Goal: Find contact information: Find contact information

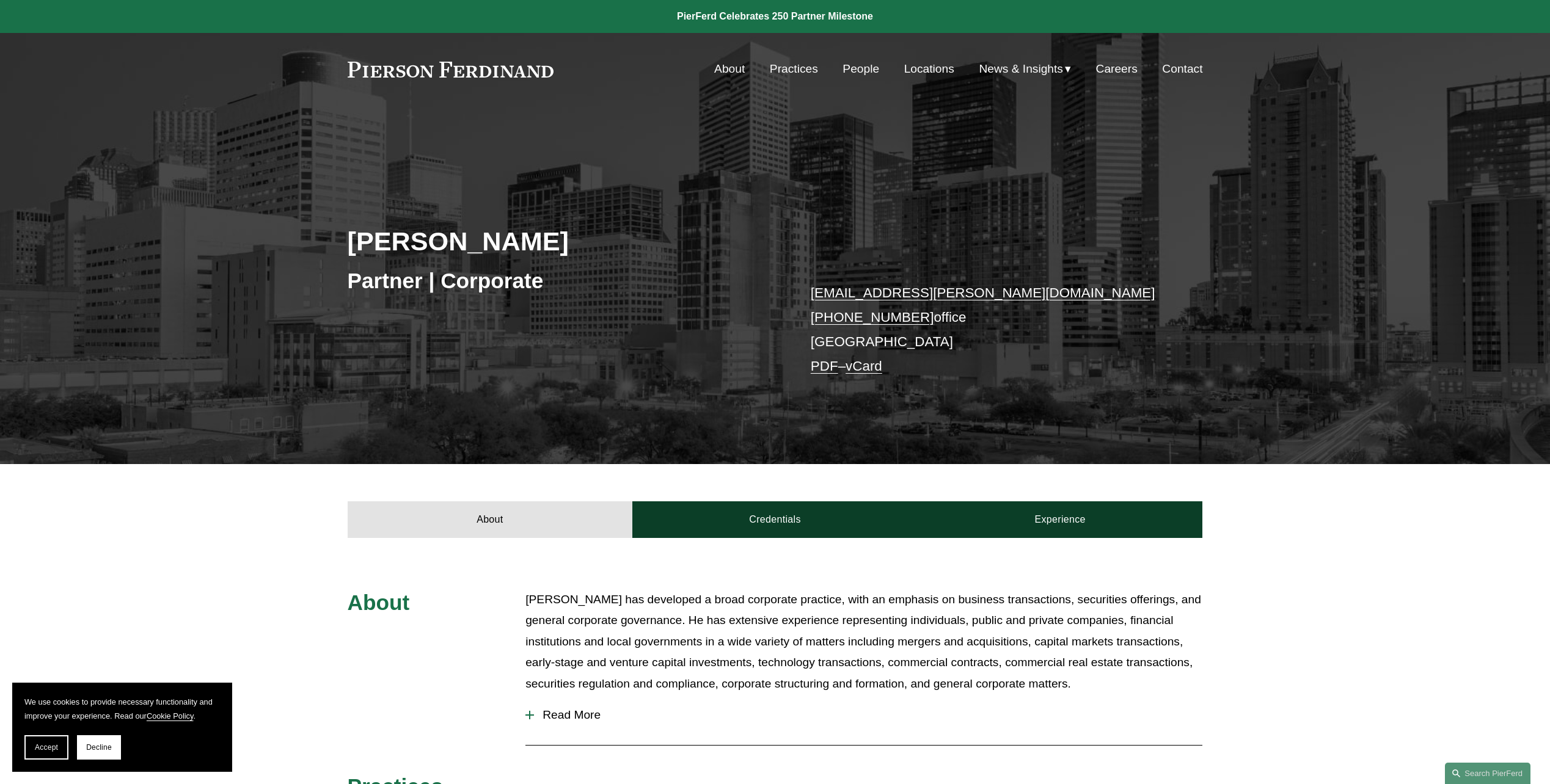
click at [850, 69] on link "People" at bounding box center [860, 69] width 36 height 23
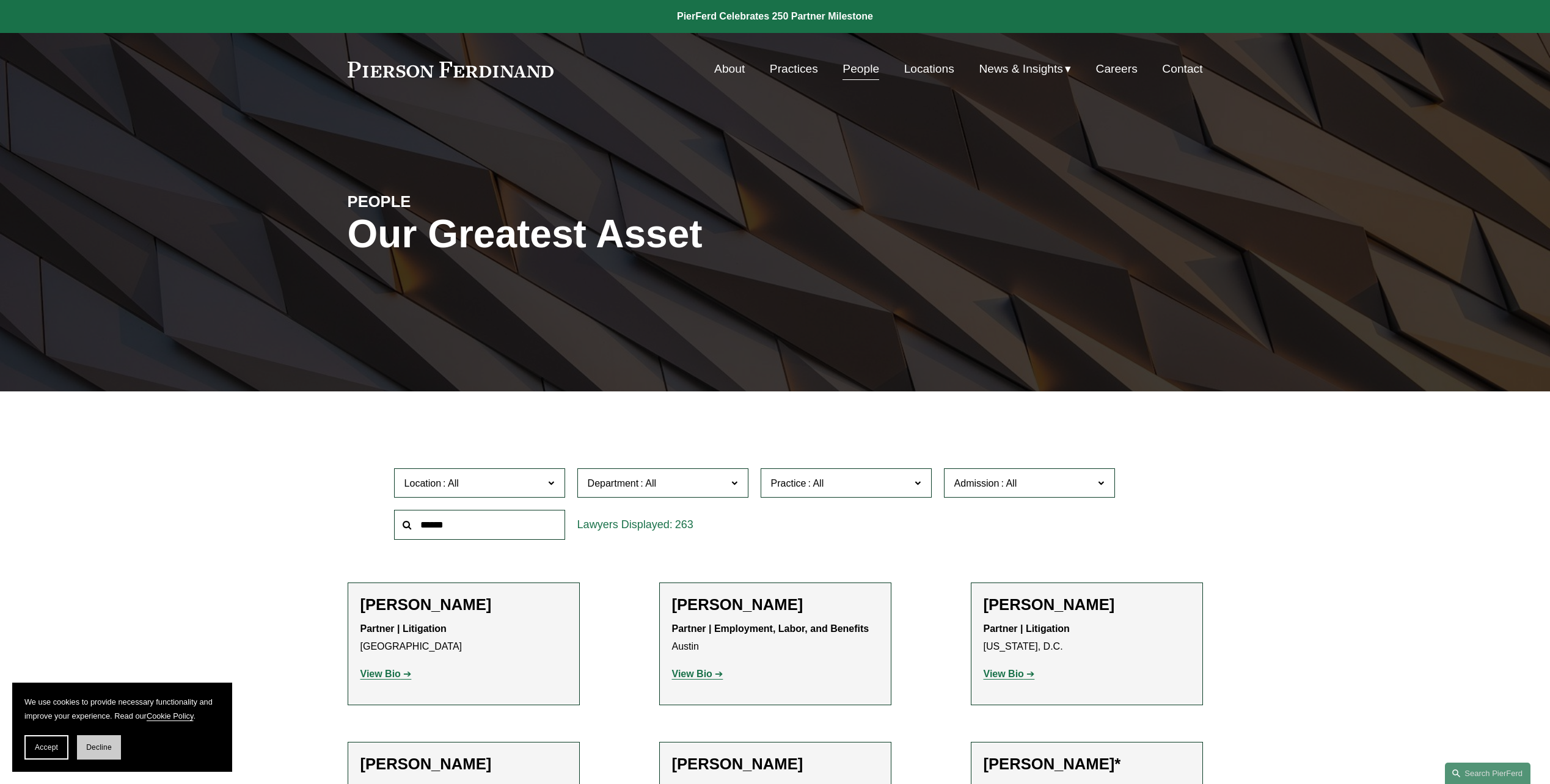
click at [91, 747] on span "Decline" at bounding box center [98, 747] width 26 height 9
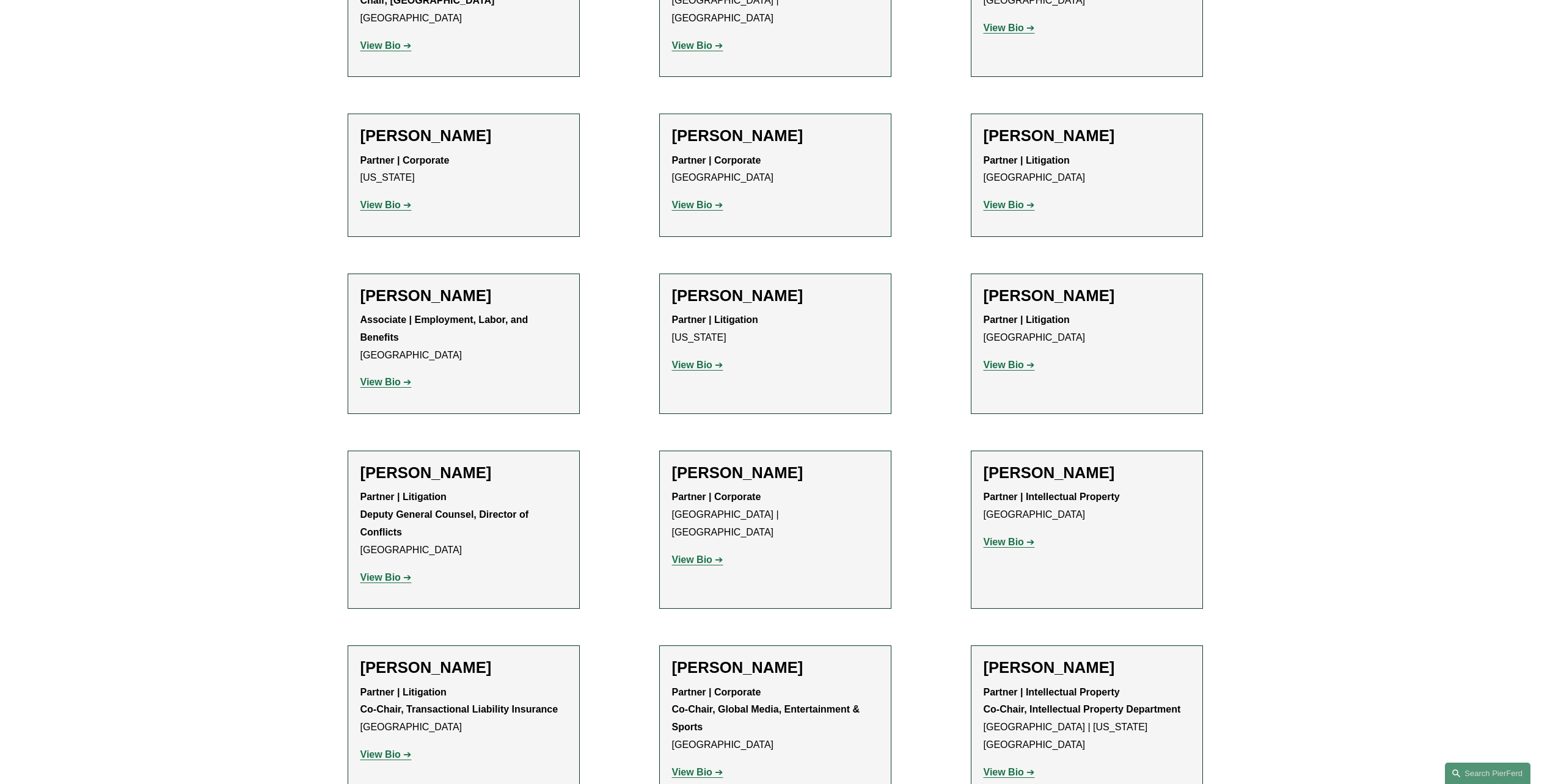
scroll to position [13012, 0]
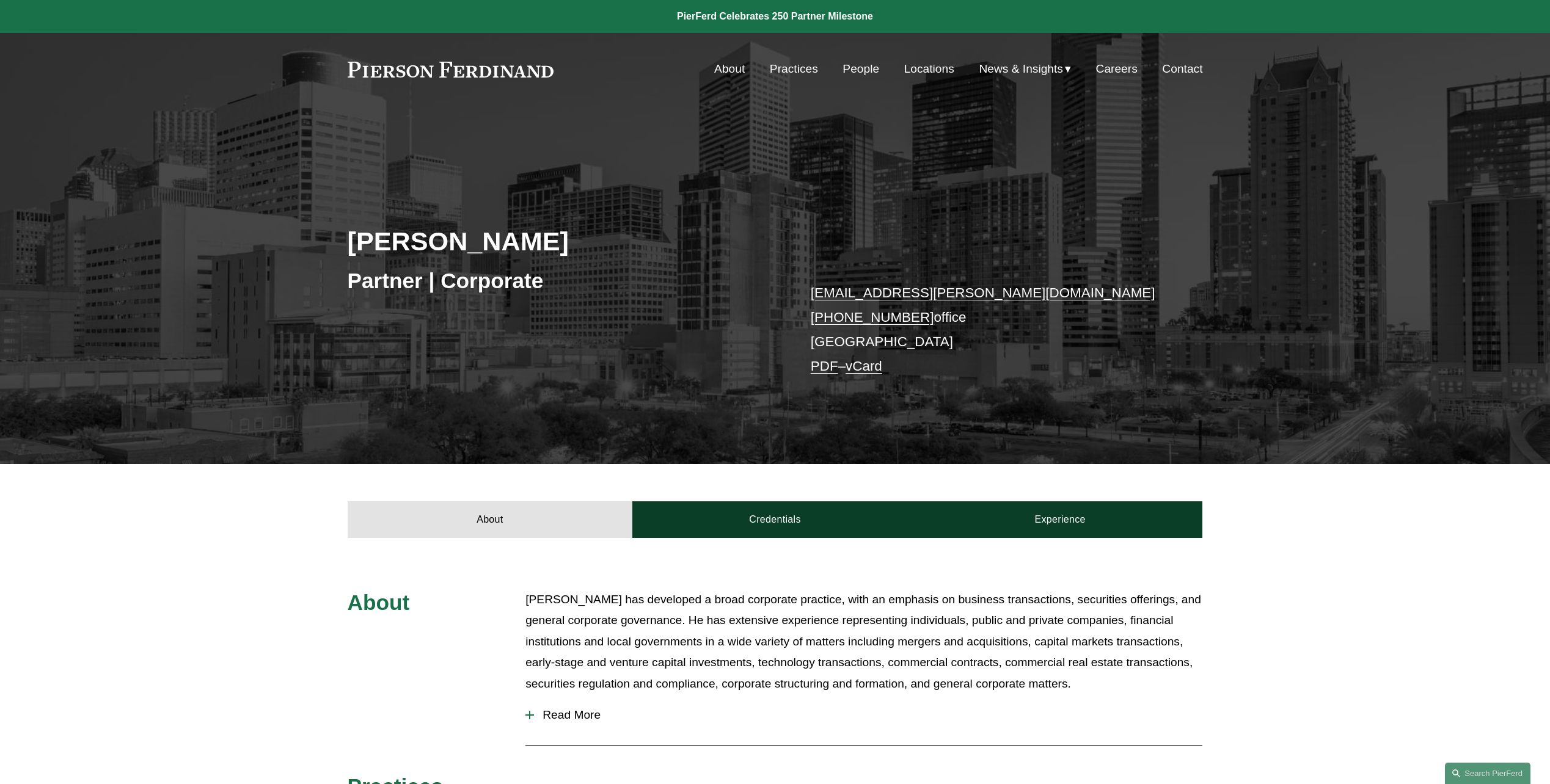
click at [870, 370] on link "vCard" at bounding box center [864, 366] width 36 height 15
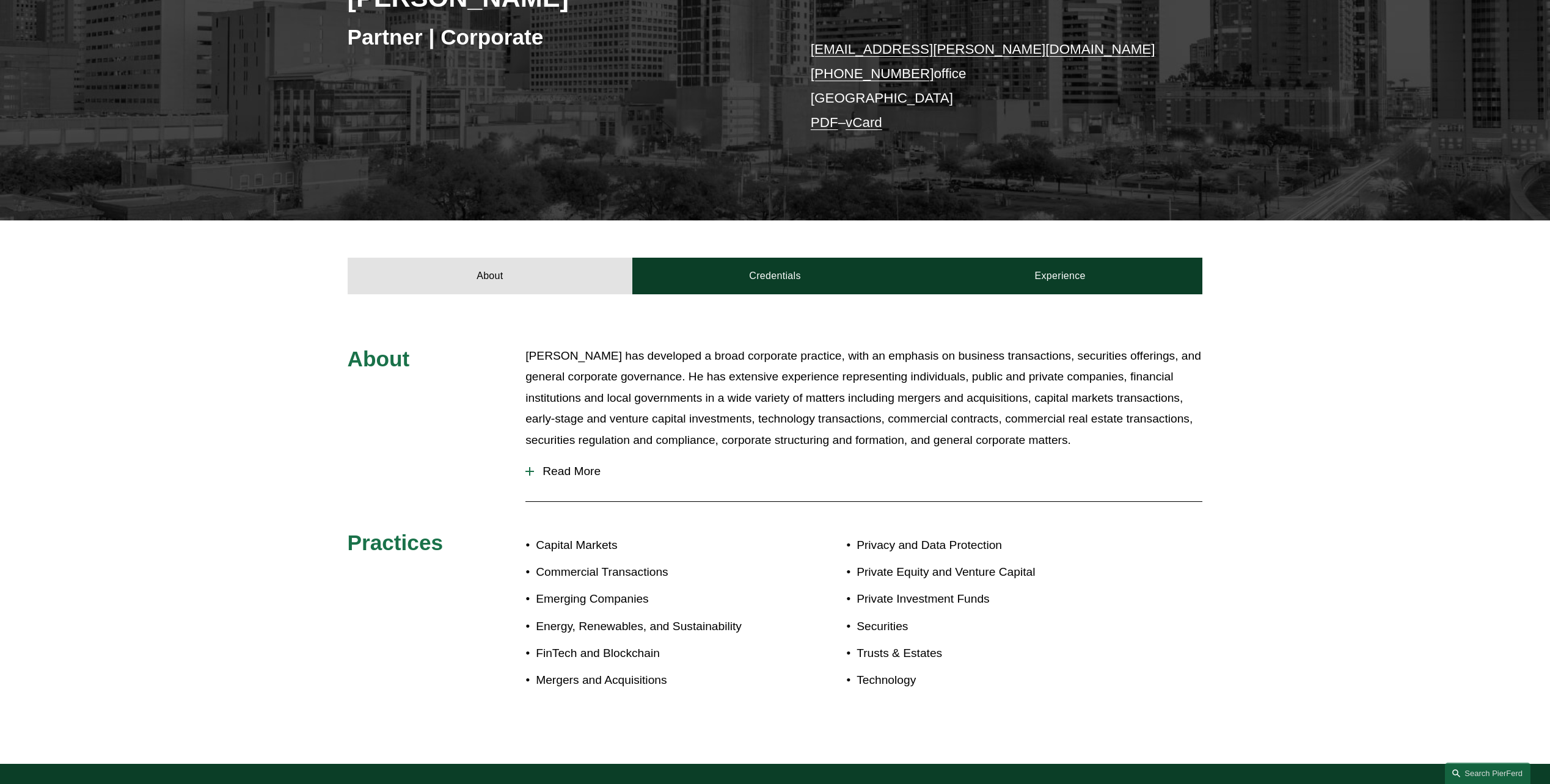
scroll to position [245, 0]
click at [1359, 280] on div "About Credentials Experience" at bounding box center [775, 256] width 1550 height 73
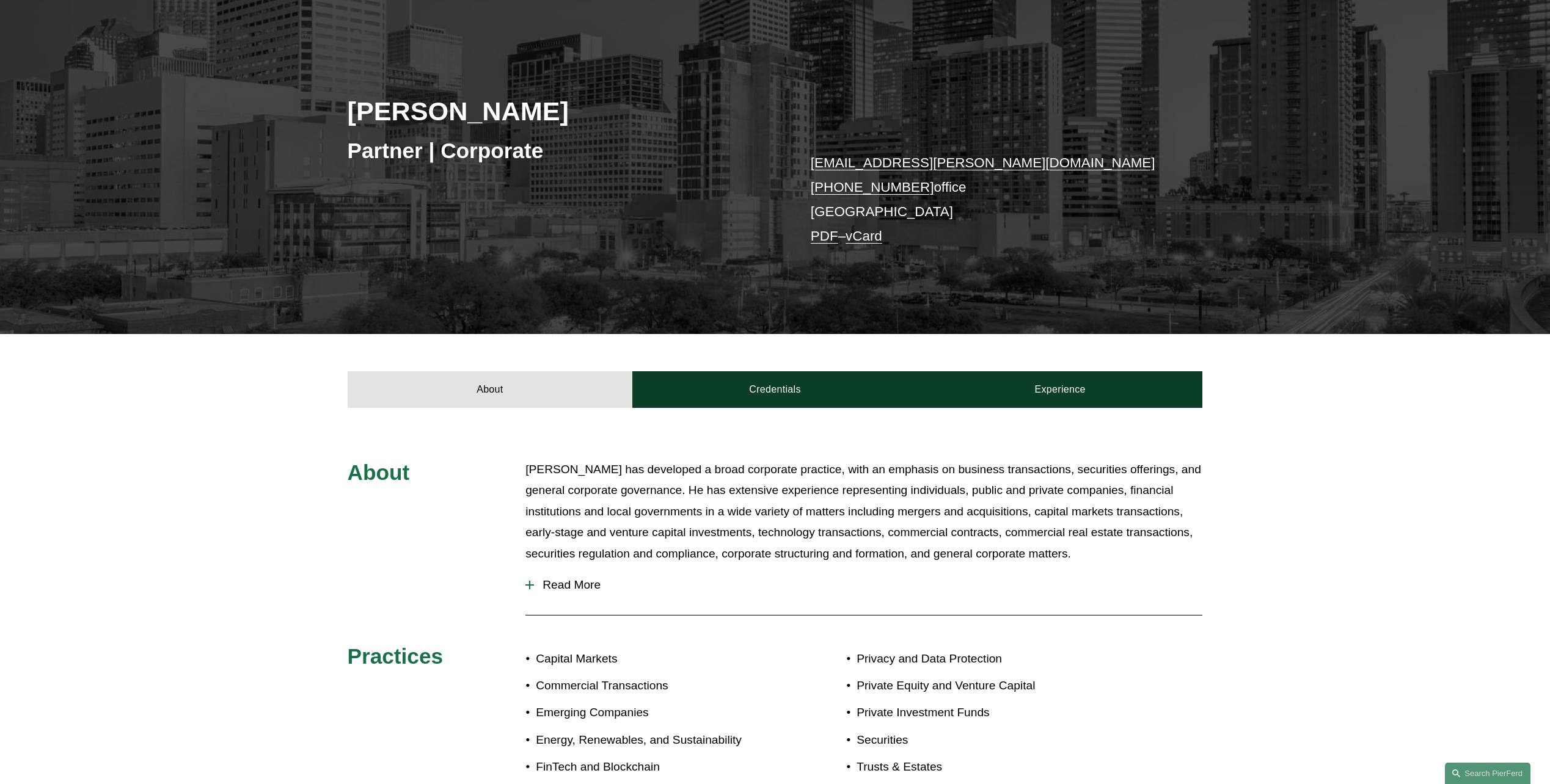
scroll to position [0, 0]
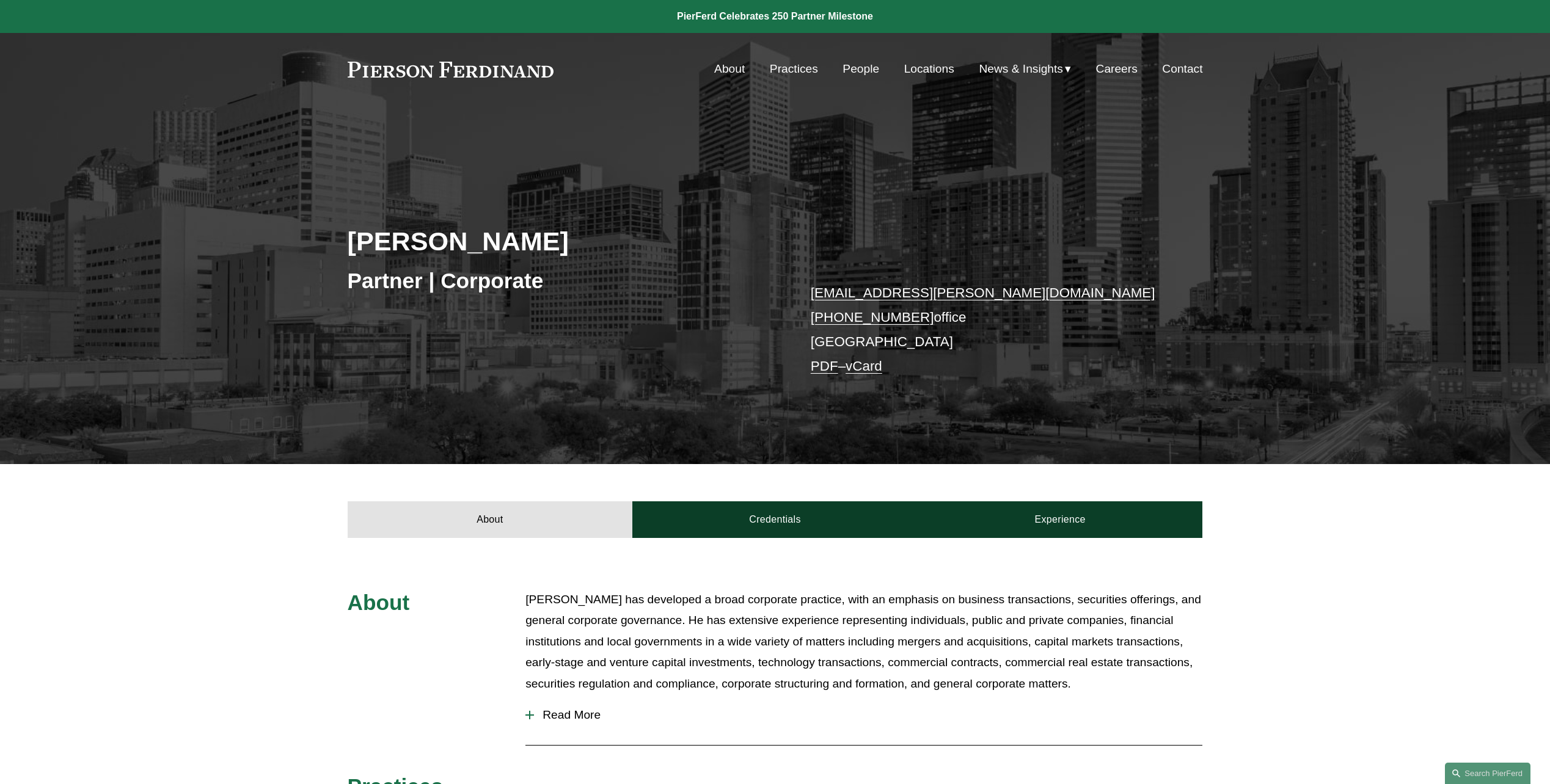
click at [728, 67] on link "About" at bounding box center [730, 69] width 30 height 23
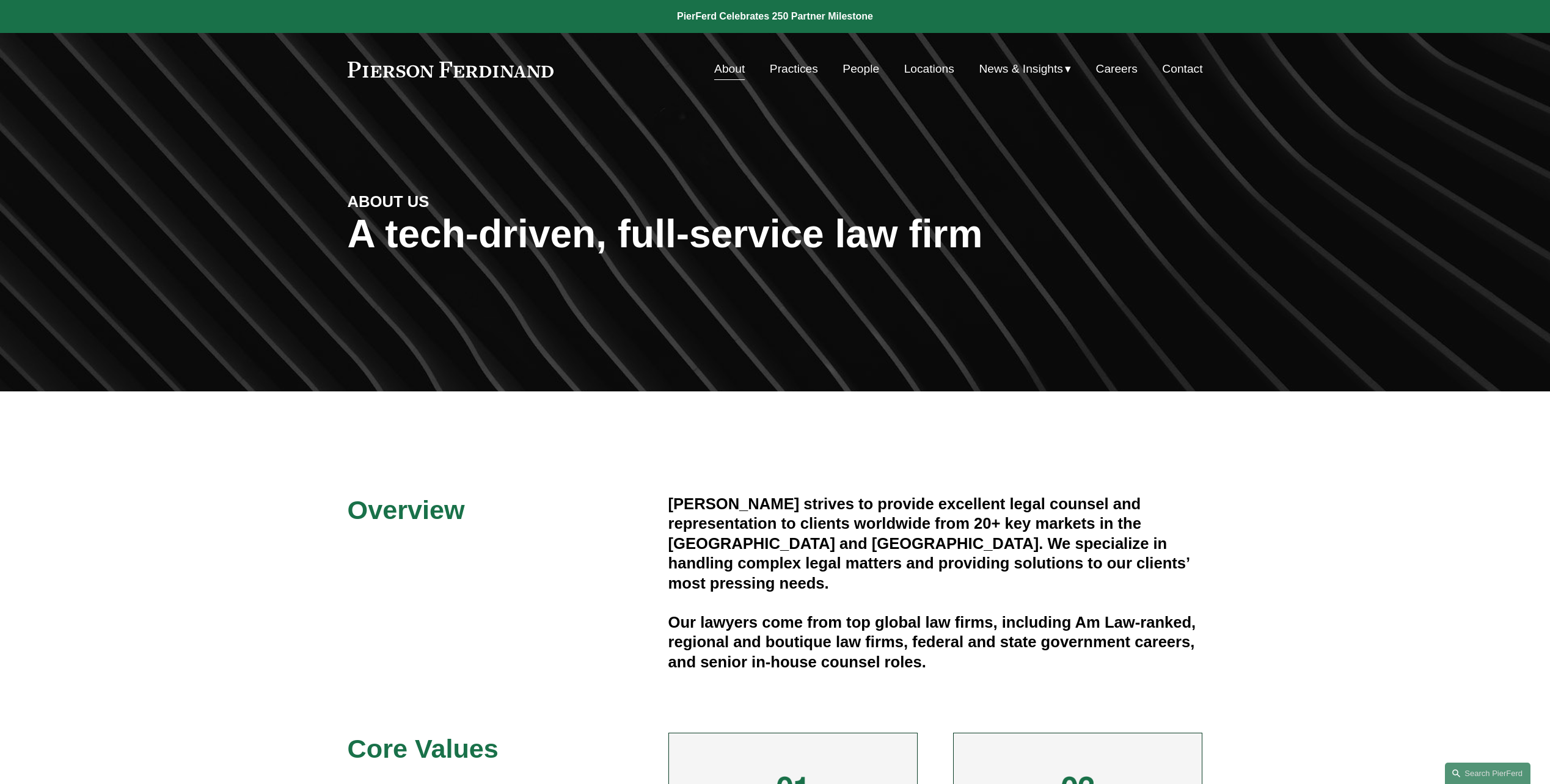
click at [920, 69] on link "Locations" at bounding box center [929, 69] width 50 height 23
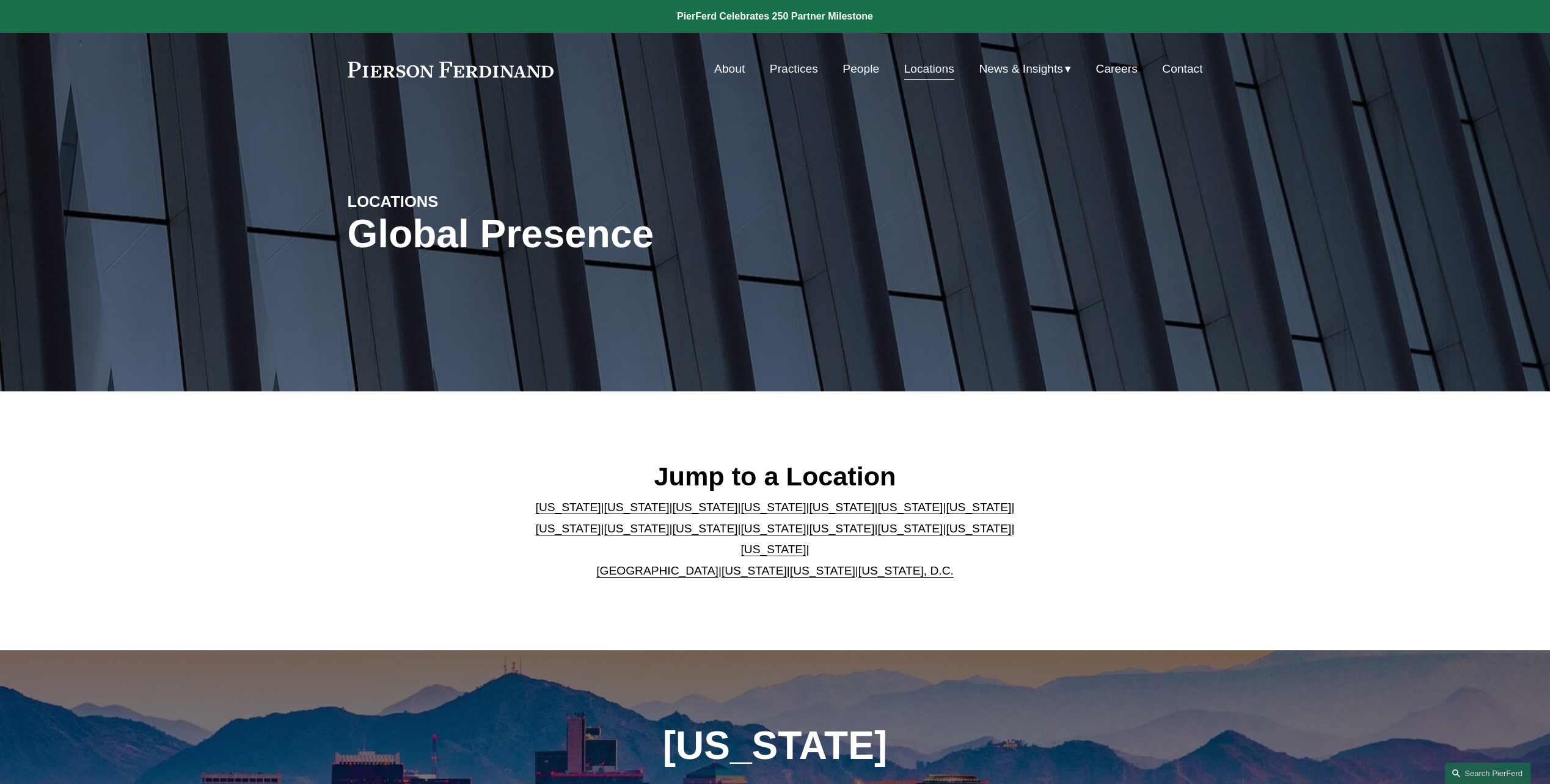
click at [806, 543] on link "[US_STATE]" at bounding box center [774, 549] width 66 height 12
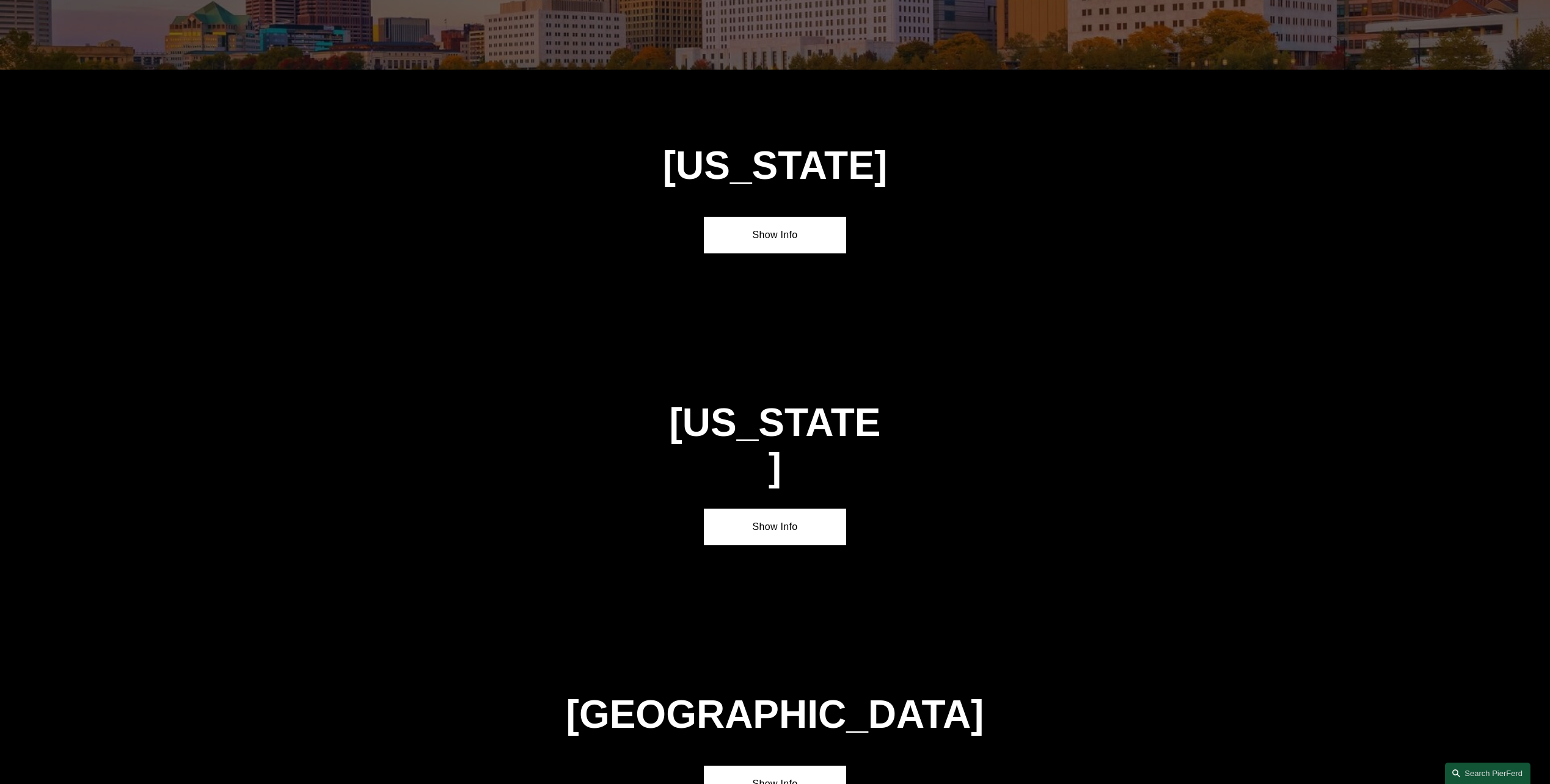
scroll to position [4254, 0]
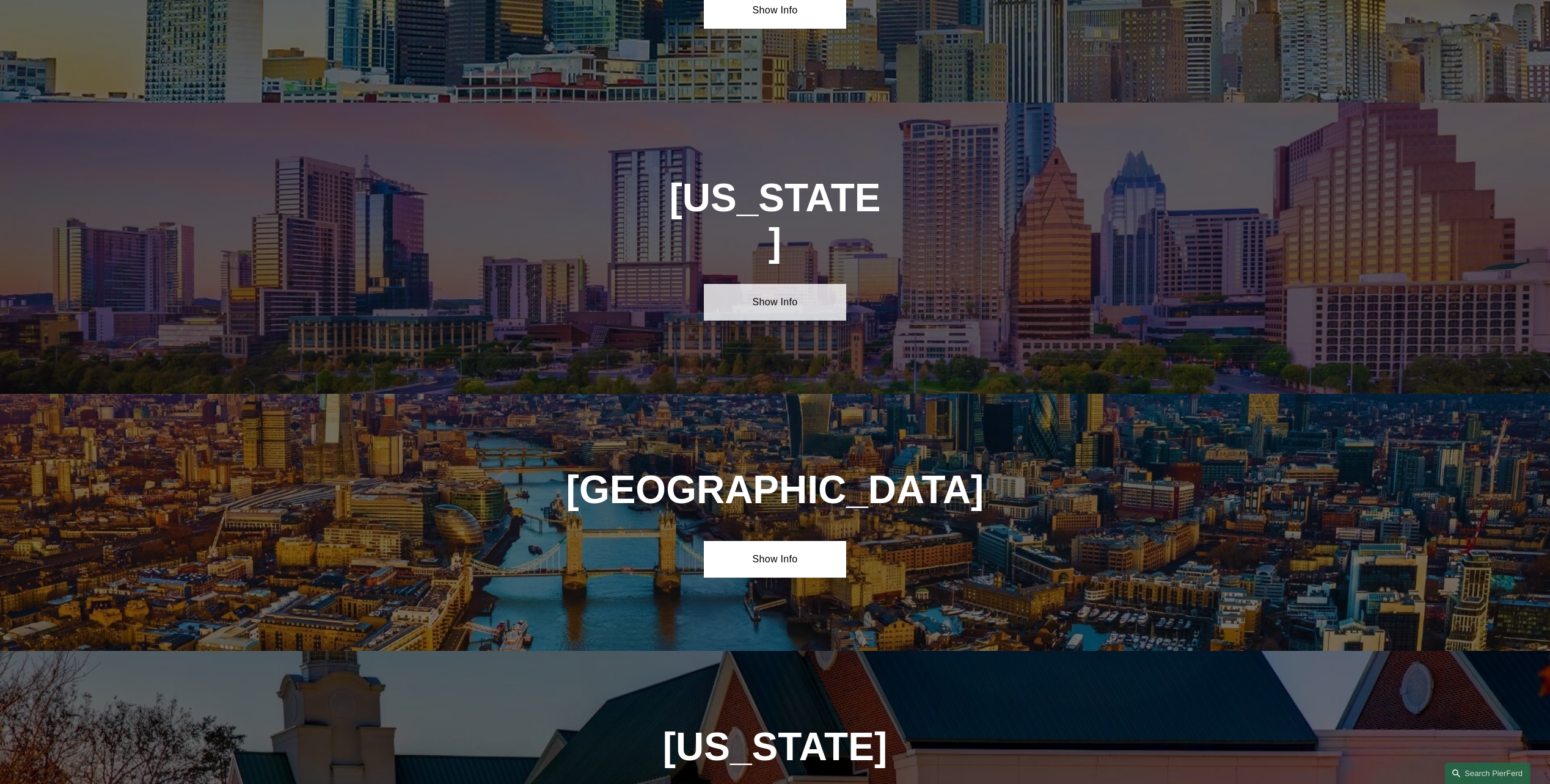
click at [779, 284] on link "Show Info" at bounding box center [775, 302] width 142 height 36
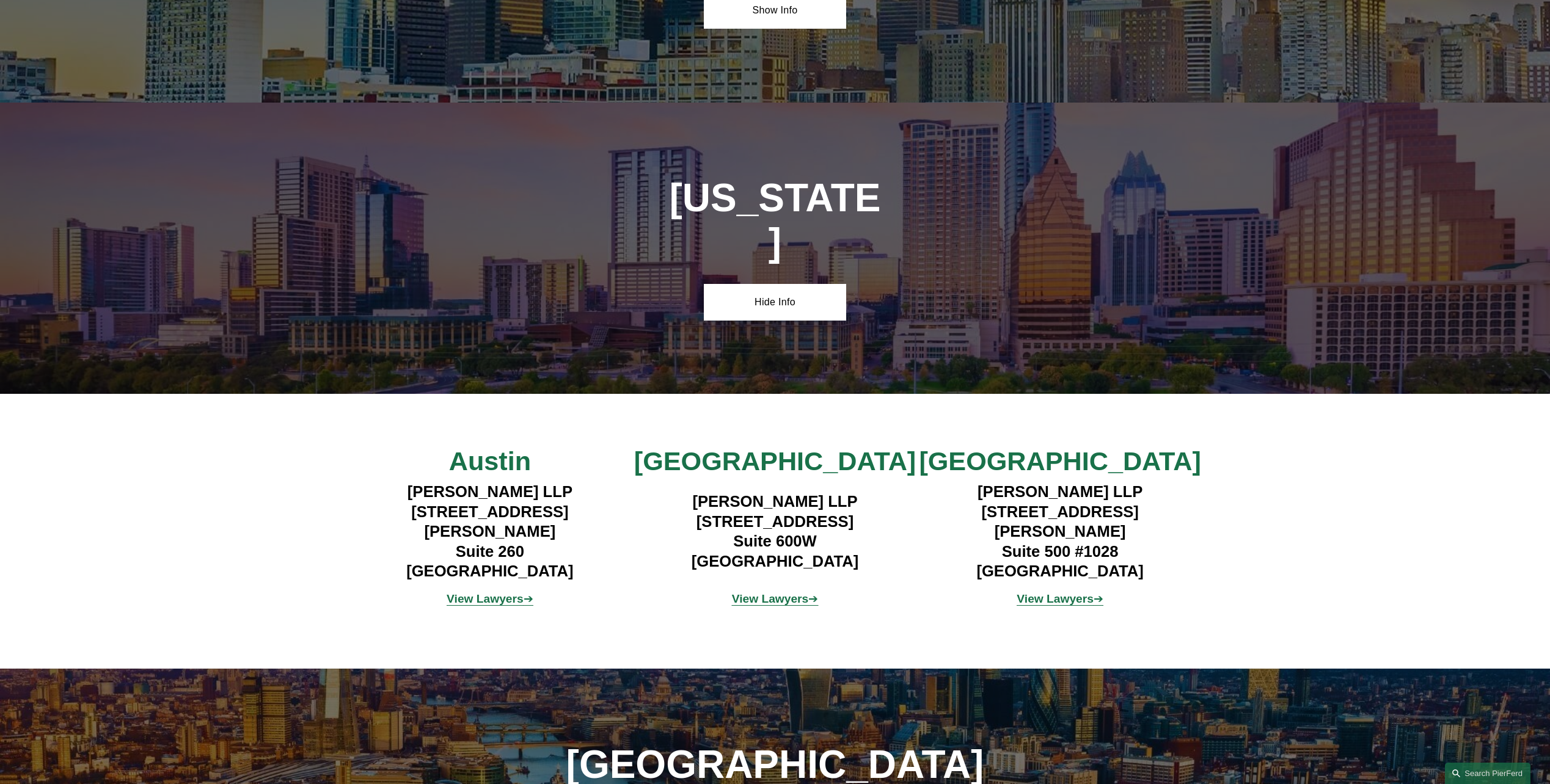
drag, startPoint x: 1075, startPoint y: 405, endPoint x: 958, endPoint y: 404, distance: 117.0
click at [958, 482] on h4 "Pierson Ferdinand LLP 5850 San Felipe Street Suite 500 #1028 Houston, TX 77057" at bounding box center [1059, 532] width 285 height 99
click at [979, 482] on h4 "Pierson Ferdinand LLP 5850 San Felipe Street Suite 500 #1028 Houston, TX 77057" at bounding box center [1059, 532] width 285 height 99
drag, startPoint x: 979, startPoint y: 382, endPoint x: 1115, endPoint y: 398, distance: 136.9
click at [1115, 482] on h4 "Pierson Ferdinand LLP 5850 San Felipe Street Suite 500 #1028 Houston, TX 77057" at bounding box center [1059, 532] width 285 height 99
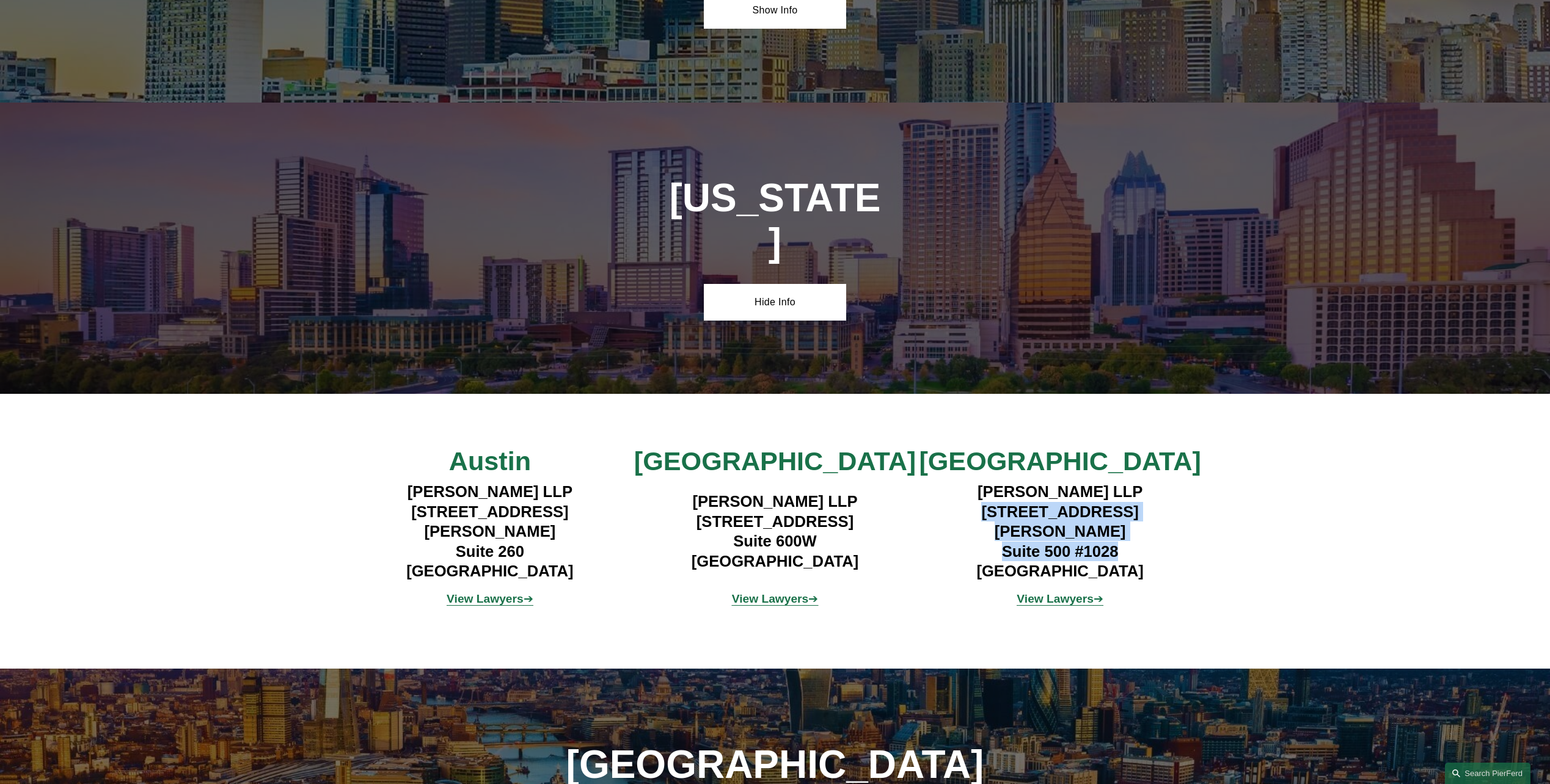
drag, startPoint x: 1115, startPoint y: 398, endPoint x: 1050, endPoint y: 385, distance: 66.3
copy h4 "5850 San Felipe Street Suite 500 #1028"
click at [976, 482] on h4 "Pierson Ferdinand LLP 5850 San Felipe Street Suite 500 #1028 Houston, TX 77057" at bounding box center [1059, 532] width 285 height 99
drag, startPoint x: 978, startPoint y: 381, endPoint x: 1132, endPoint y: 430, distance: 161.6
click at [1132, 482] on h4 "Pierson Ferdinand LLP 5850 San Felipe Street Suite 500 #1028 Houston, TX 77057" at bounding box center [1059, 532] width 285 height 99
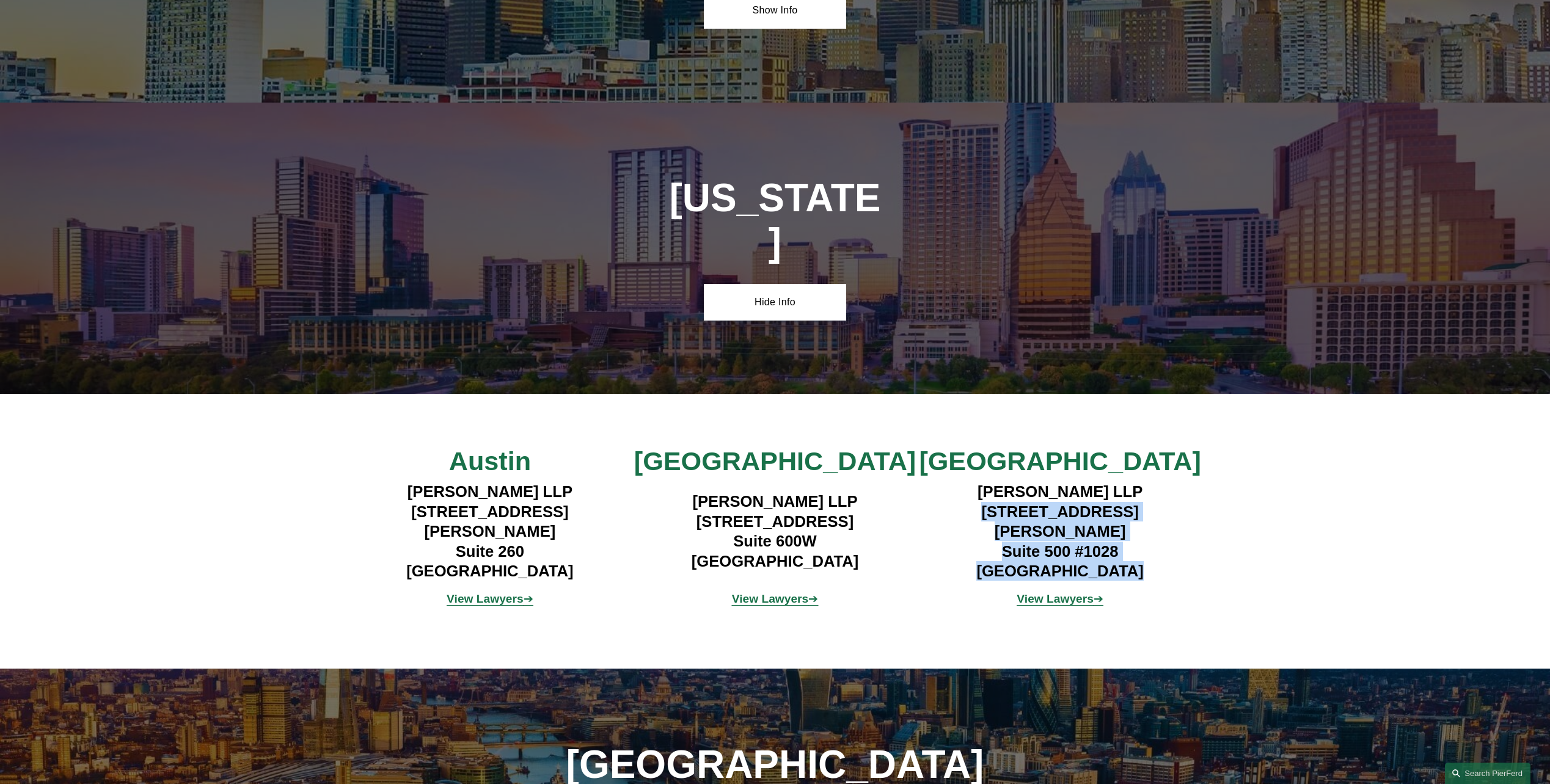
drag, startPoint x: 1132, startPoint y: 430, endPoint x: 1049, endPoint y: 401, distance: 87.9
copy h4 "5850 San Felipe Street Suite 500 #1028 Houston, TX 77057"
click at [493, 593] on strong "View Lawyers" at bounding box center [485, 598] width 77 height 12
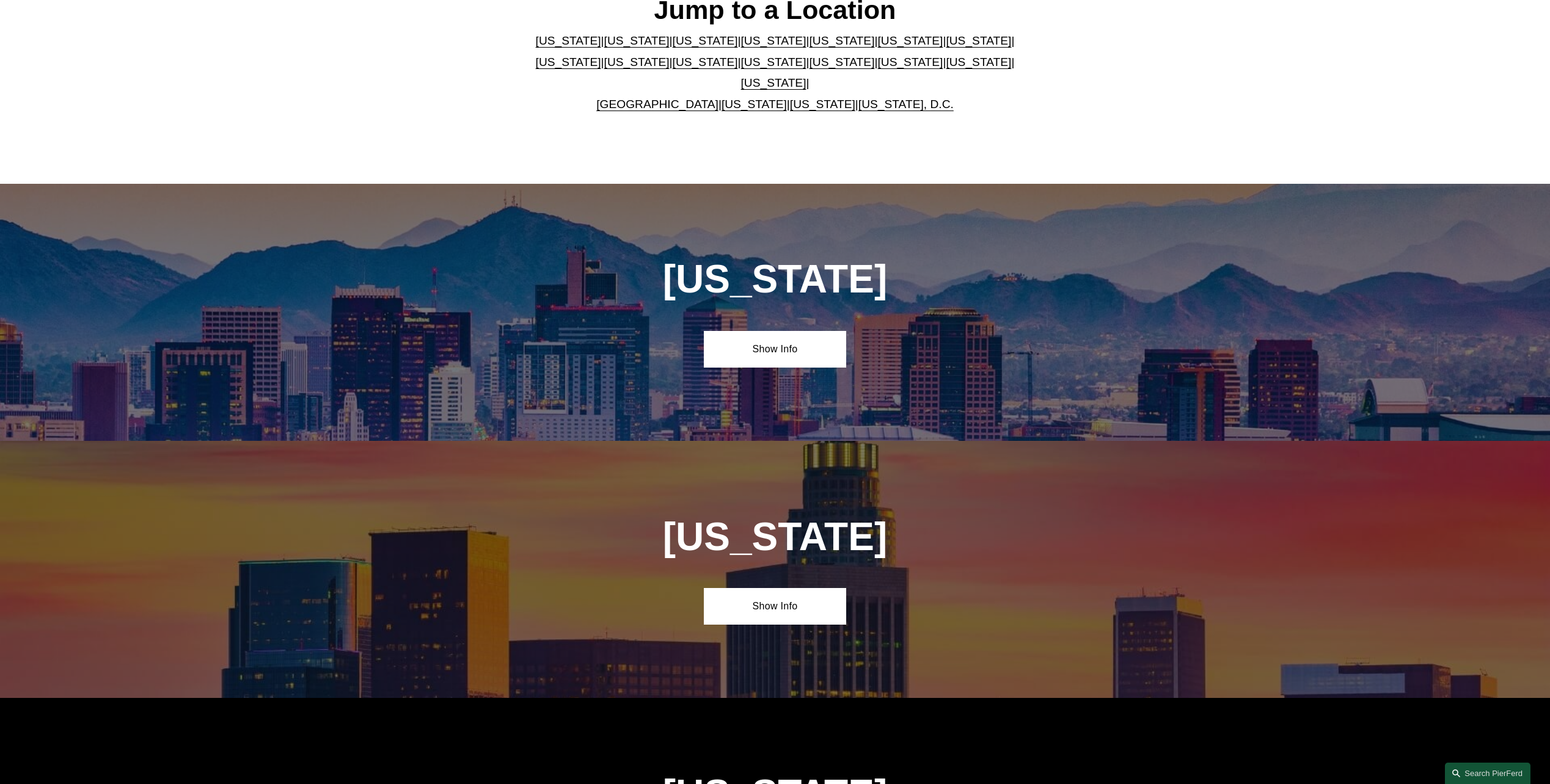
scroll to position [0, 0]
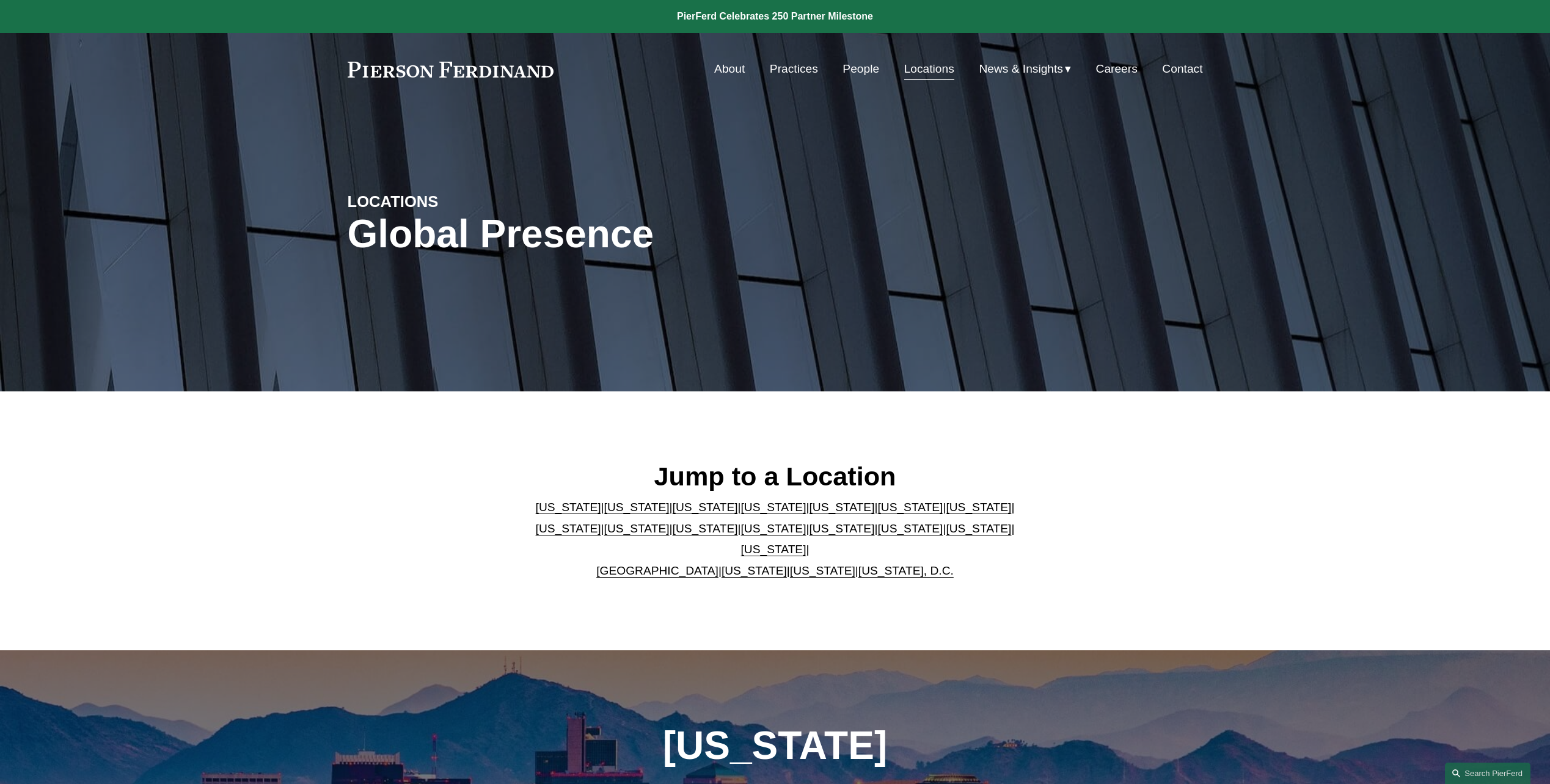
click at [434, 331] on div "LOCATIONS Global Presence" at bounding box center [775, 248] width 1550 height 184
